Goal: Task Accomplishment & Management: Use online tool/utility

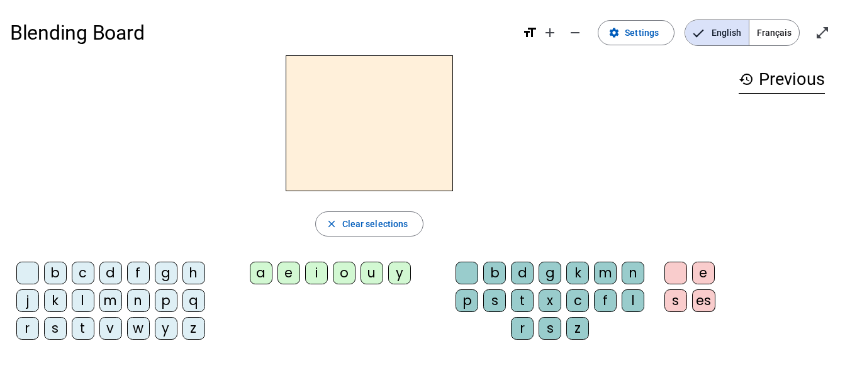
click at [775, 28] on span "Français" at bounding box center [774, 32] width 50 height 25
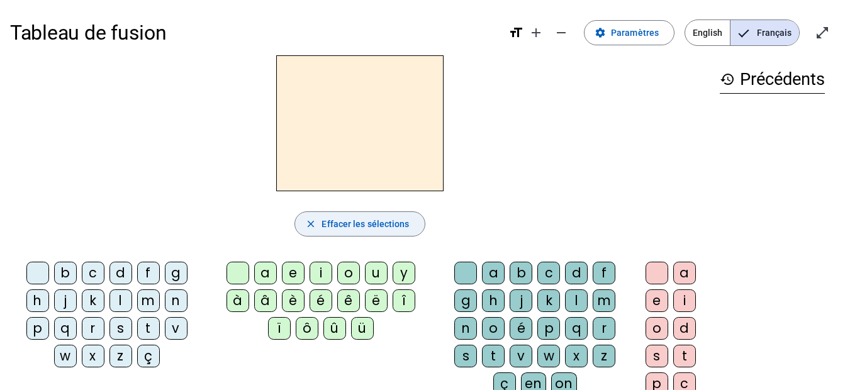
click at [344, 221] on span "Effacer les sélections" at bounding box center [365, 223] width 87 height 15
click at [29, 325] on div "p" at bounding box center [37, 328] width 23 height 23
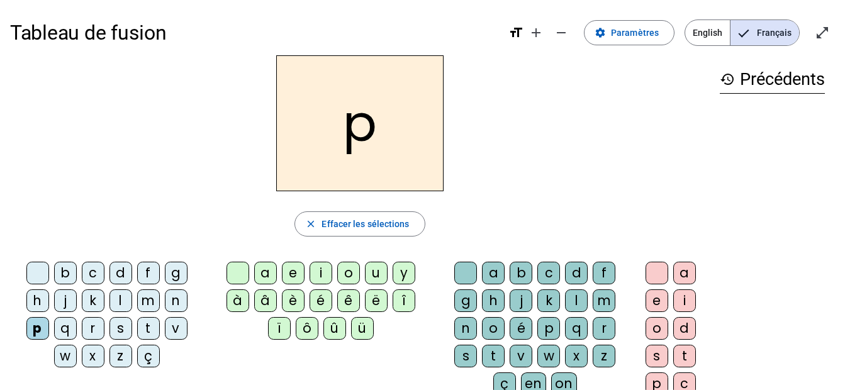
click at [345, 276] on div "o" at bounding box center [348, 273] width 23 height 23
click at [494, 355] on div "t" at bounding box center [493, 356] width 23 height 23
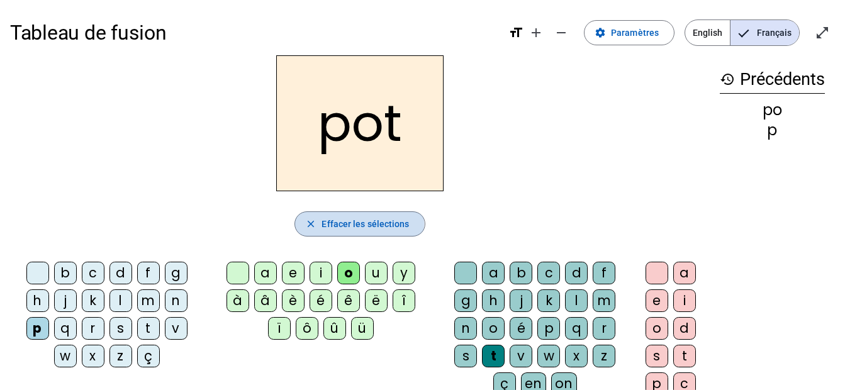
click at [309, 224] on mat-icon "close" at bounding box center [310, 223] width 11 height 11
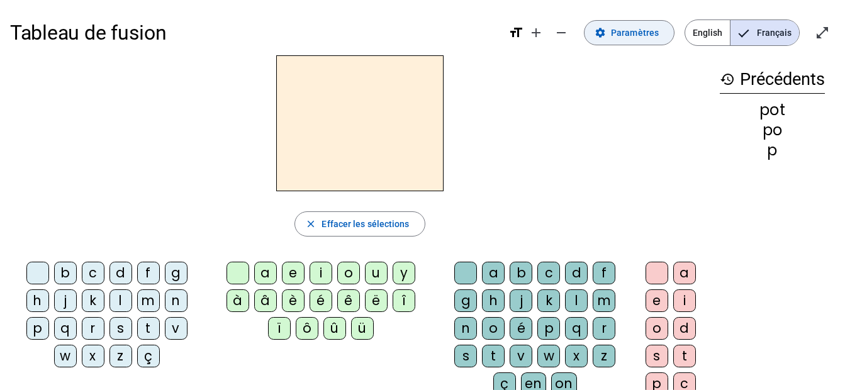
click at [644, 25] on span at bounding box center [629, 33] width 89 height 30
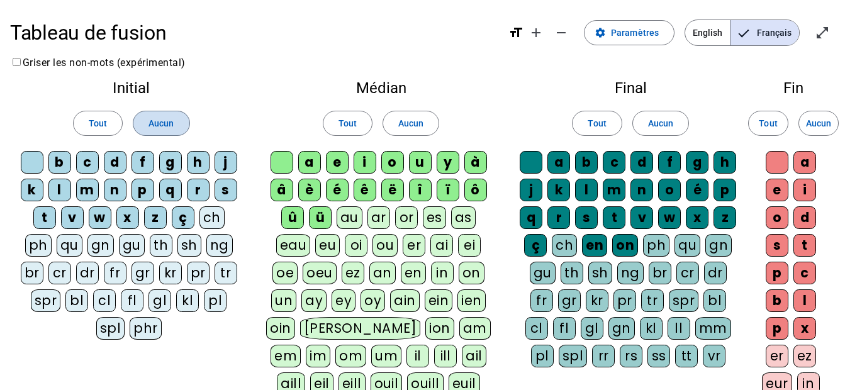
click at [164, 123] on span "Aucun" at bounding box center [160, 123] width 25 height 15
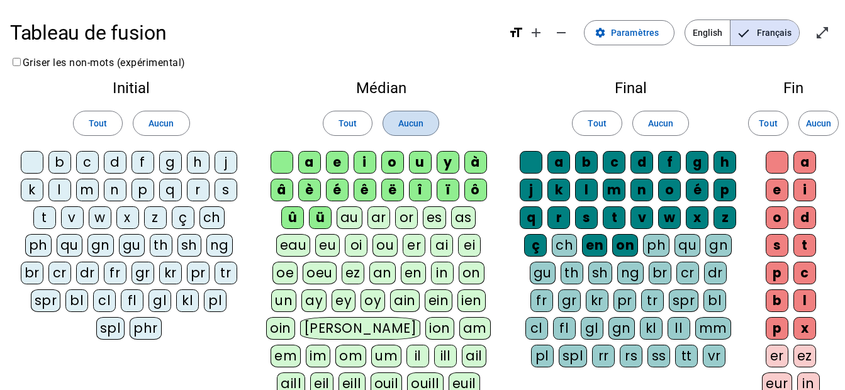
click at [400, 128] on span "Aucun" at bounding box center [410, 123] width 25 height 15
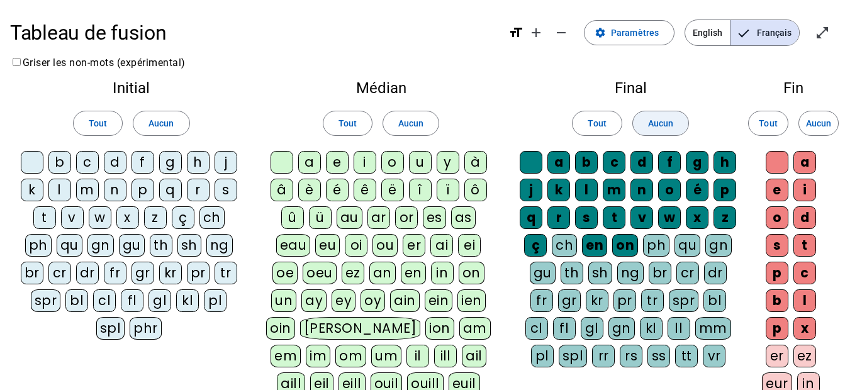
click at [668, 121] on span "Aucun" at bounding box center [660, 123] width 25 height 15
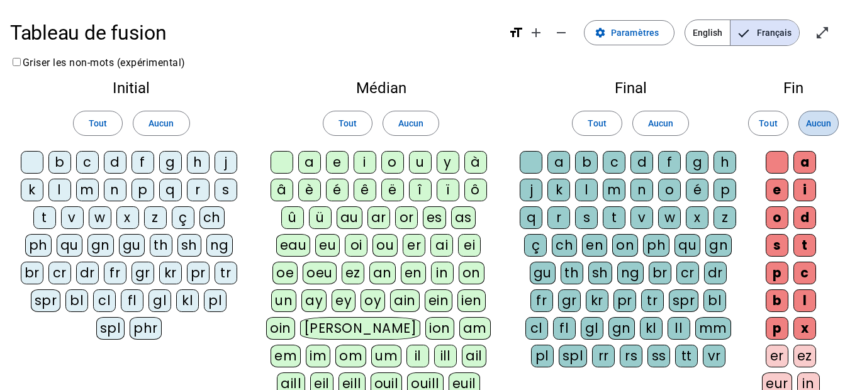
click at [817, 126] on span "Aucun" at bounding box center [818, 123] width 25 height 15
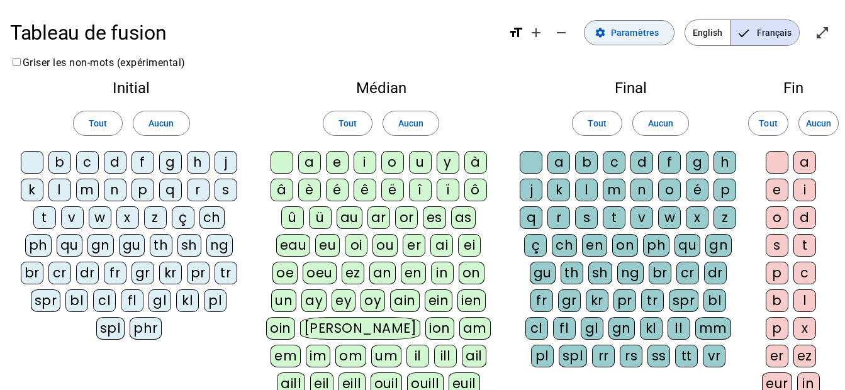
click at [643, 35] on span "Paramètres" at bounding box center [635, 32] width 48 height 15
click at [150, 130] on span "Aucun" at bounding box center [160, 123] width 25 height 15
click at [415, 120] on span "Aucun" at bounding box center [410, 123] width 25 height 15
click at [656, 122] on span "Aucun" at bounding box center [660, 123] width 25 height 15
click at [817, 118] on span "Aucun" at bounding box center [818, 123] width 25 height 15
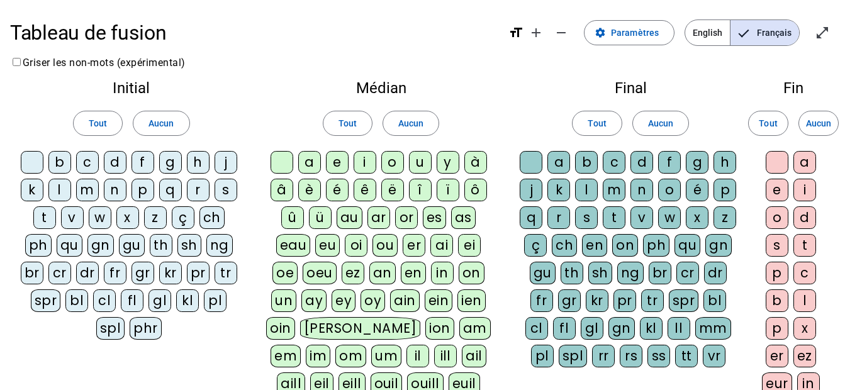
click at [142, 189] on div "p" at bounding box center [143, 190] width 23 height 23
click at [391, 164] on div "o" at bounding box center [392, 162] width 23 height 23
click at [616, 213] on div "t" at bounding box center [614, 217] width 23 height 23
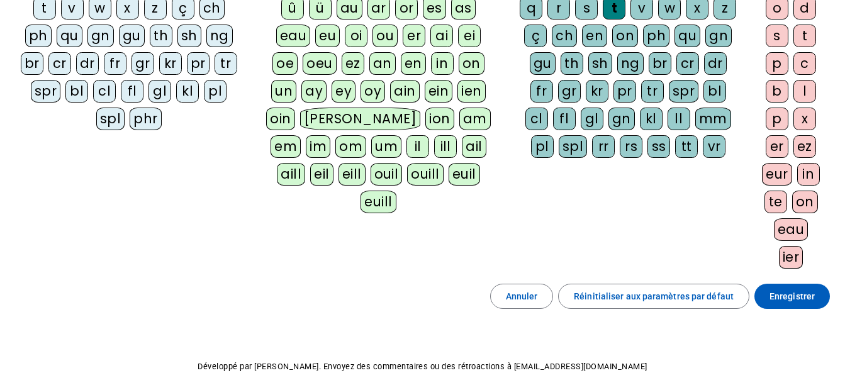
scroll to position [260, 0]
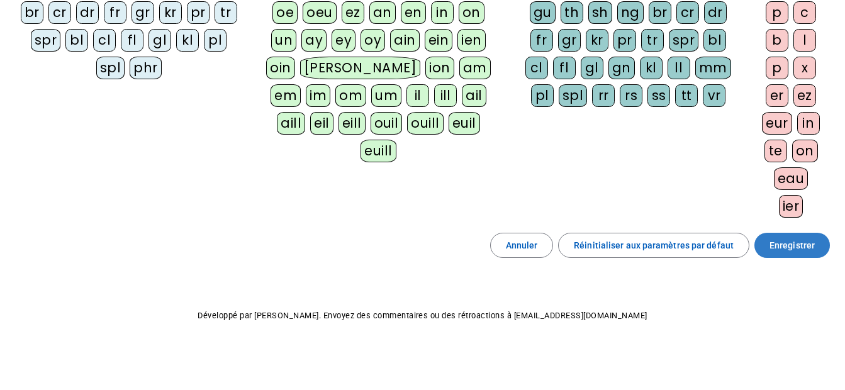
click at [797, 249] on span "Enregistrer" at bounding box center [792, 245] width 45 height 15
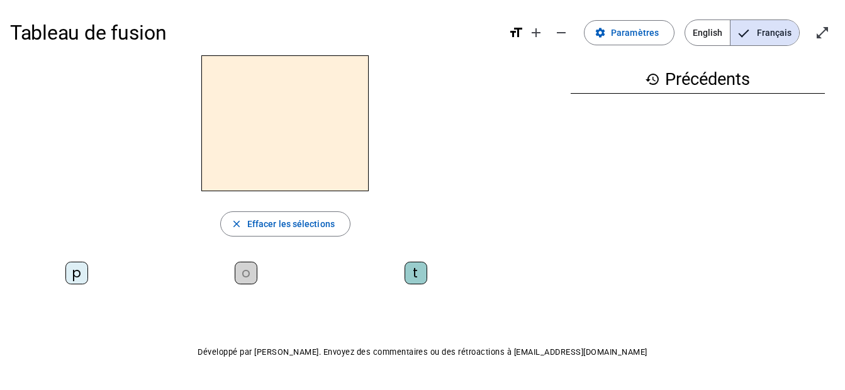
click at [599, 204] on div "history Précédents" at bounding box center [698, 164] width 274 height 219
